Goal: Task Accomplishment & Management: Use online tool/utility

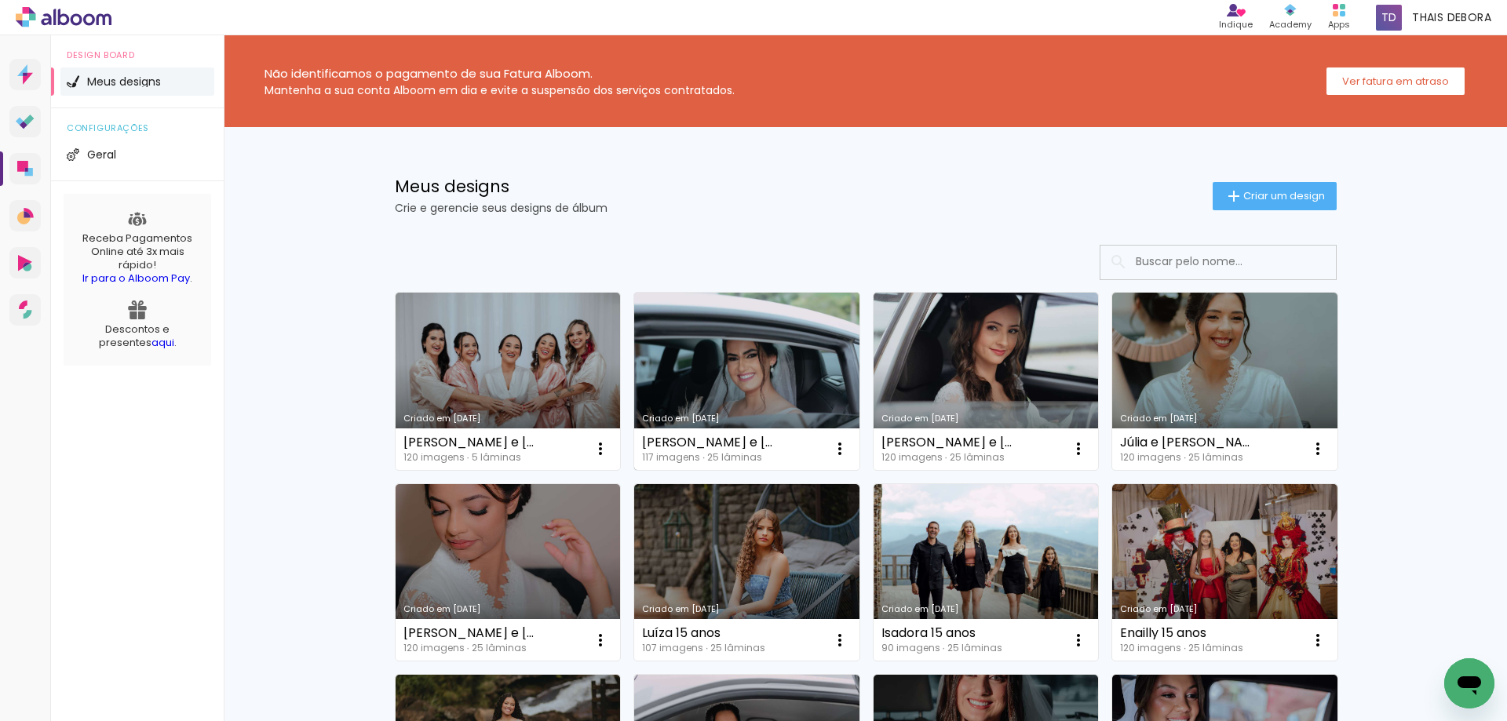
click at [723, 358] on link "Criado em [DATE]" at bounding box center [746, 381] width 225 height 177
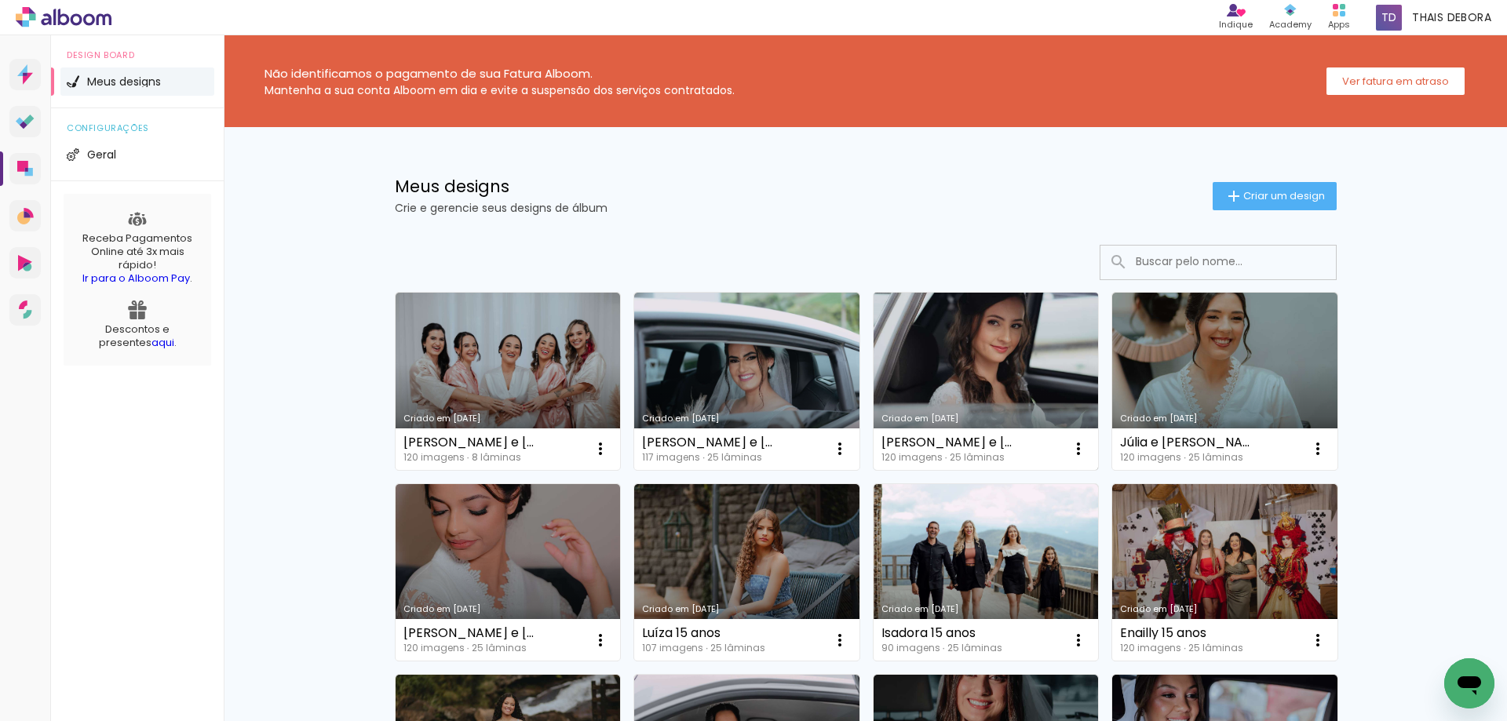
click at [1015, 359] on link "Criado em [DATE]" at bounding box center [986, 381] width 225 height 177
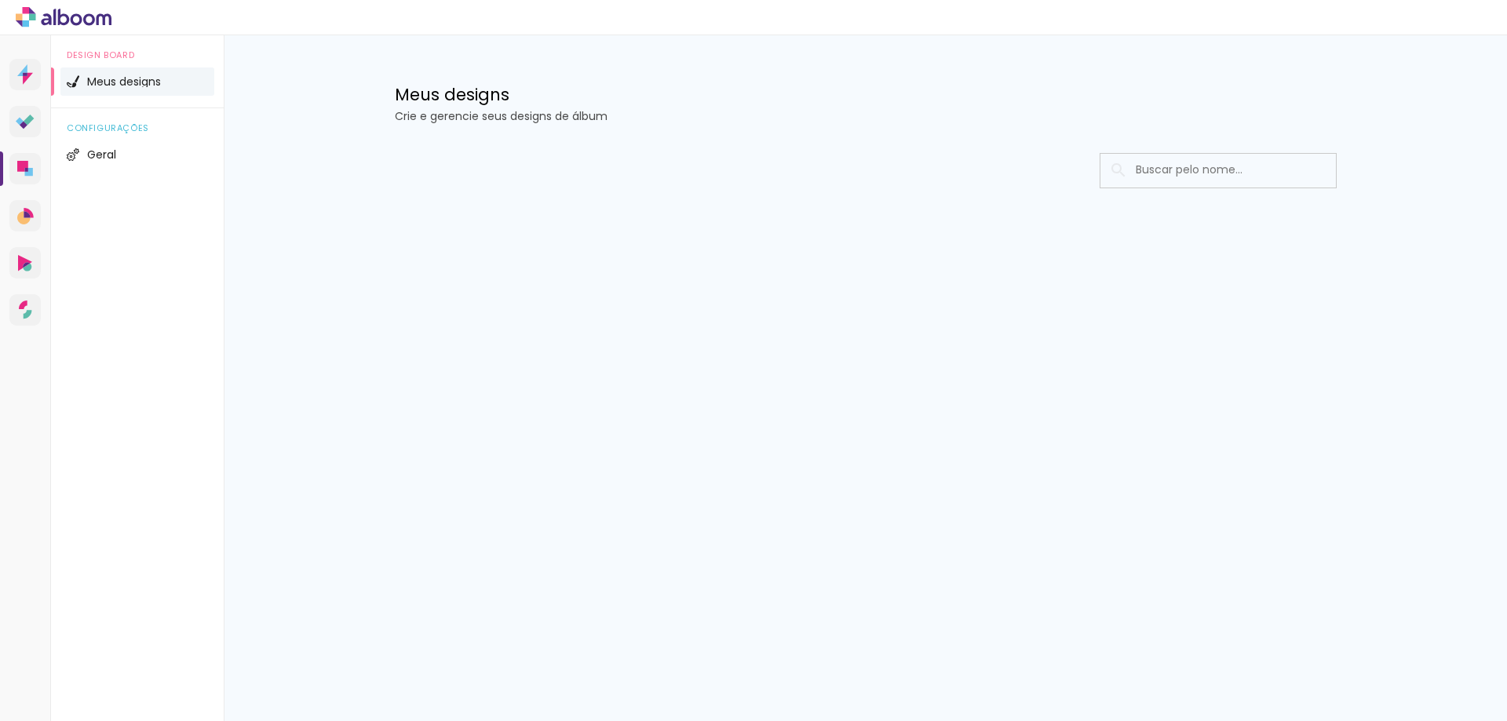
click at [68, 16] on icon at bounding box center [64, 17] width 12 height 16
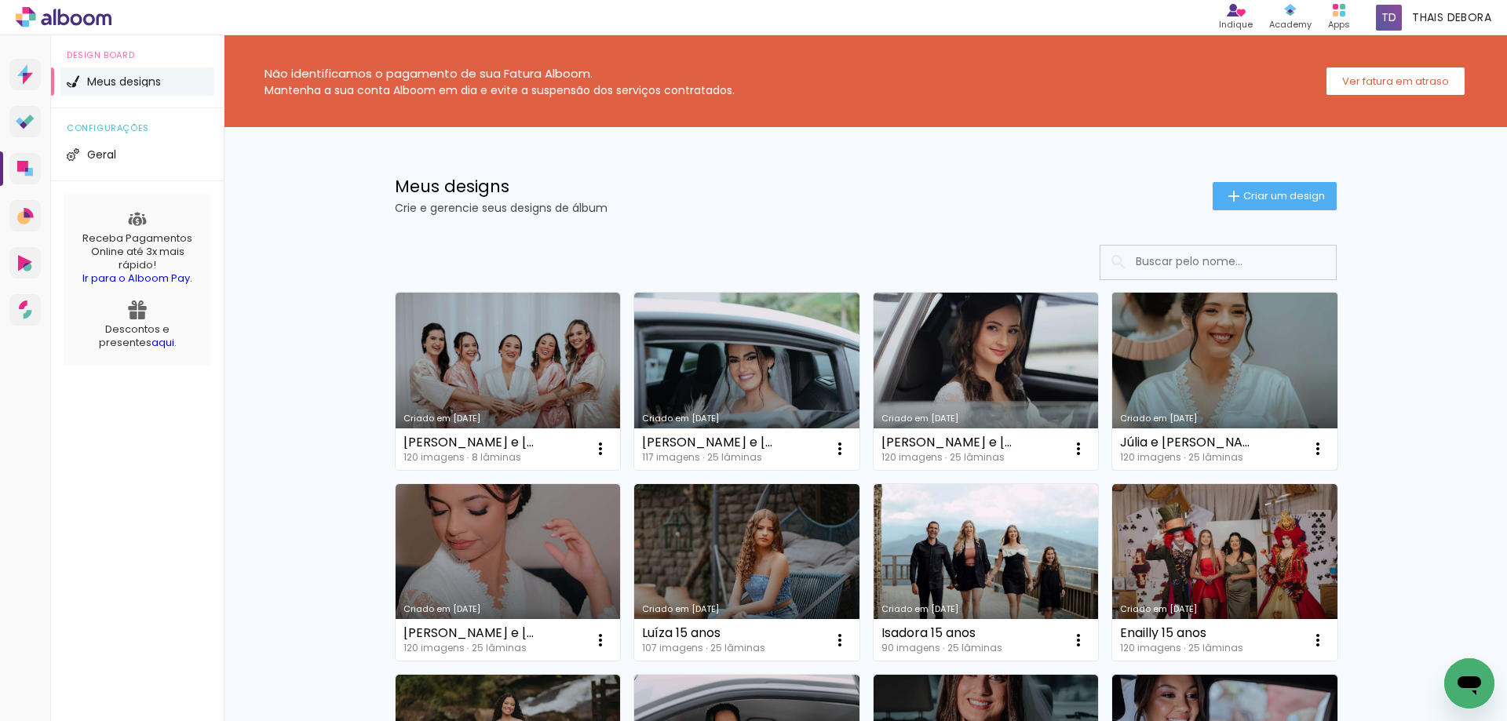
click at [1258, 379] on link "Criado em 25/08/25" at bounding box center [1224, 381] width 225 height 177
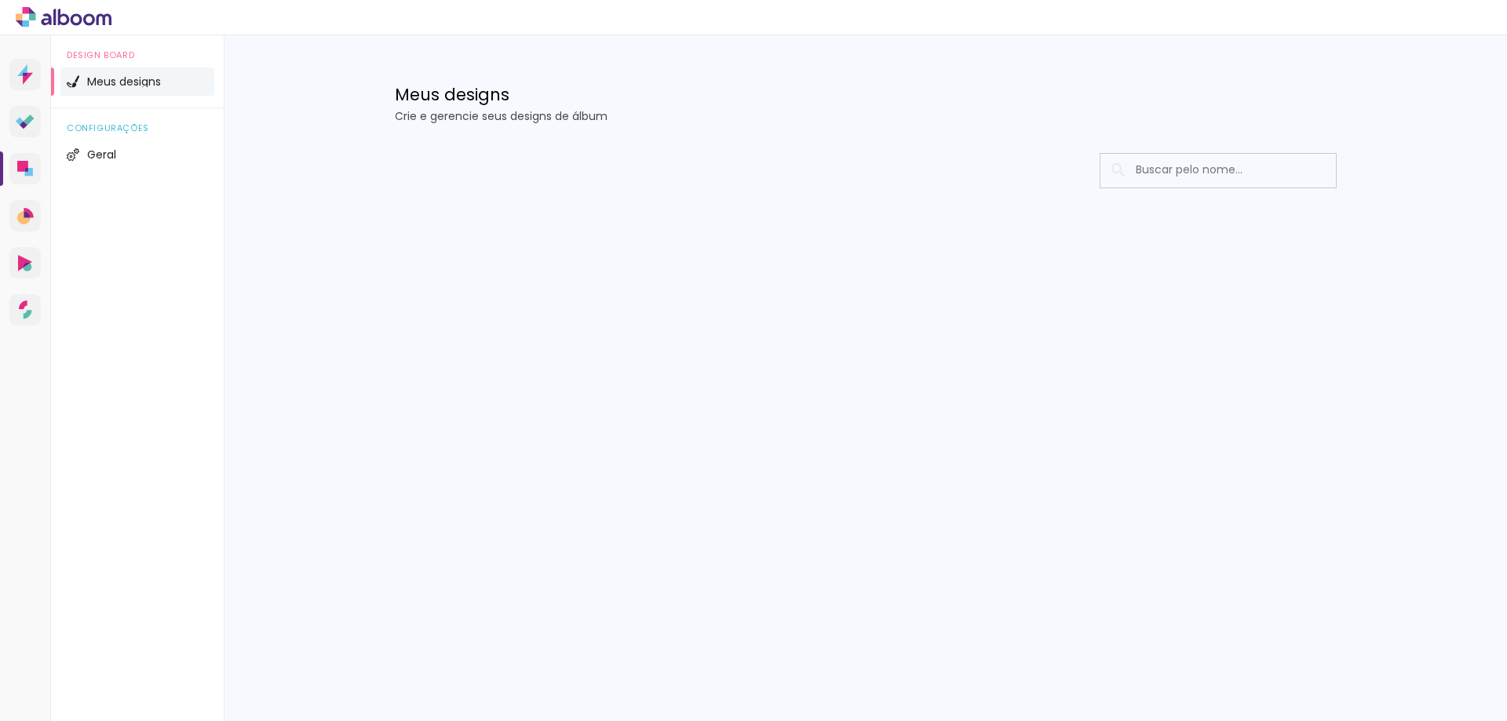
click at [79, 19] on icon at bounding box center [64, 17] width 96 height 20
